Goal: Information Seeking & Learning: Learn about a topic

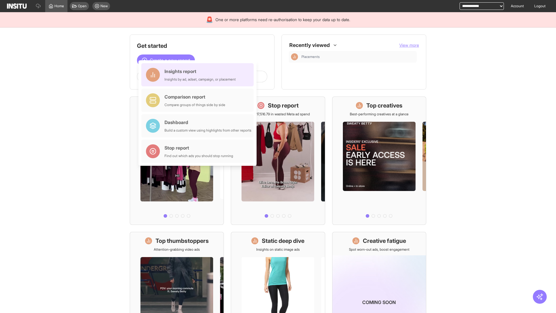
click at [199, 75] on div "Insights report Insights by ad, adset, campaign, or placement" at bounding box center [199, 75] width 71 height 14
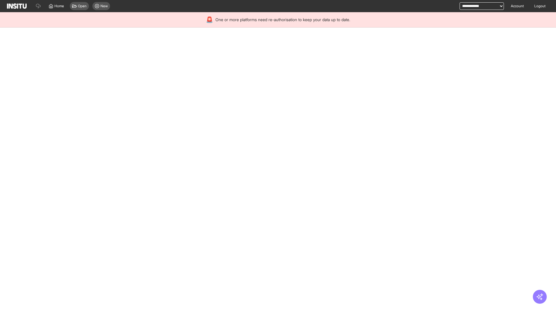
select select "**"
